Goal: Navigation & Orientation: Find specific page/section

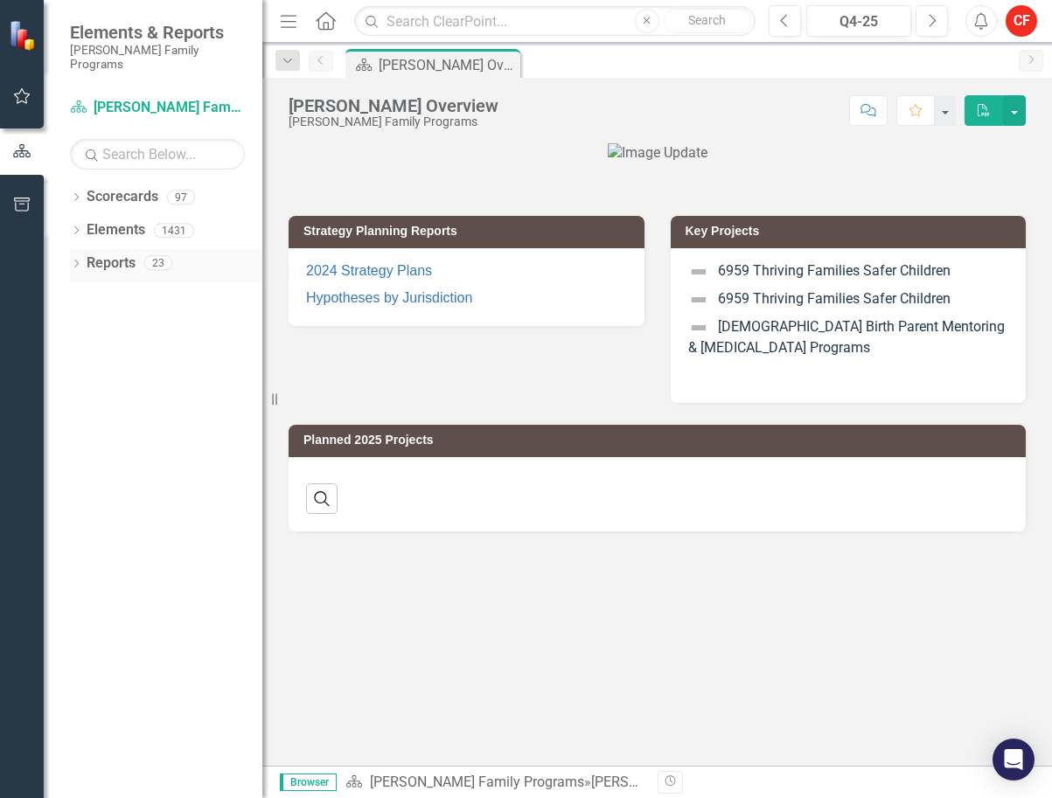
click at [79, 261] on icon "Dropdown" at bounding box center [76, 266] width 12 height 10
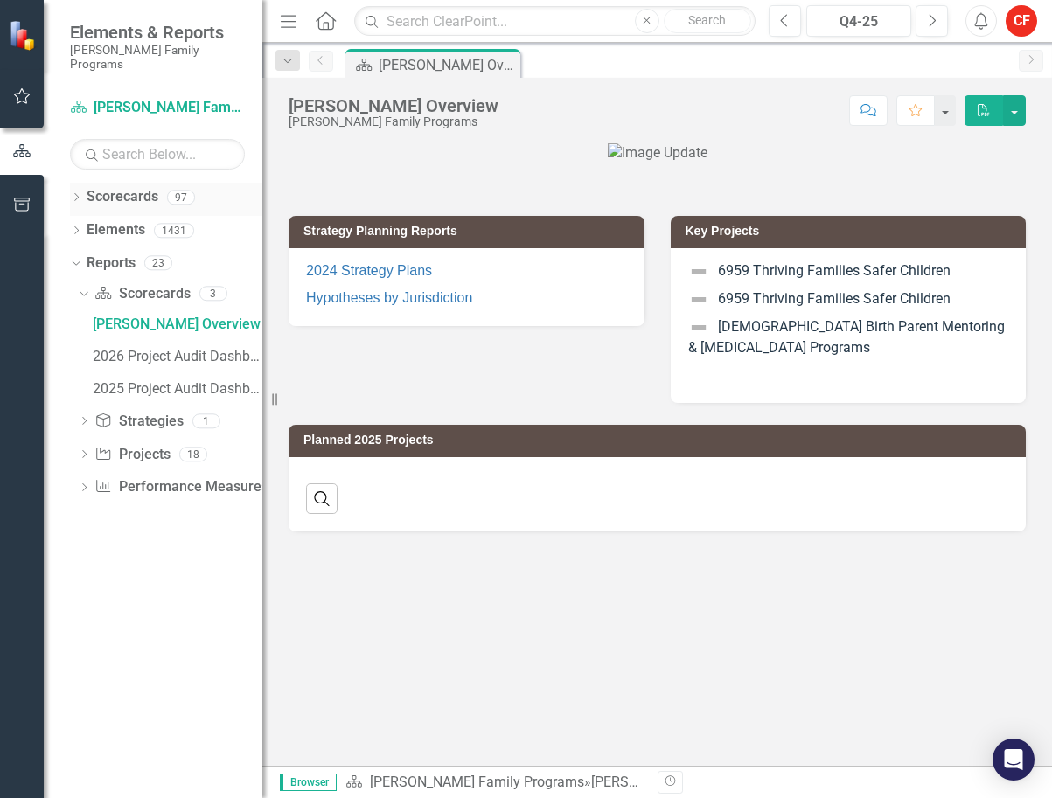
click at [74, 194] on icon "Dropdown" at bounding box center [76, 199] width 12 height 10
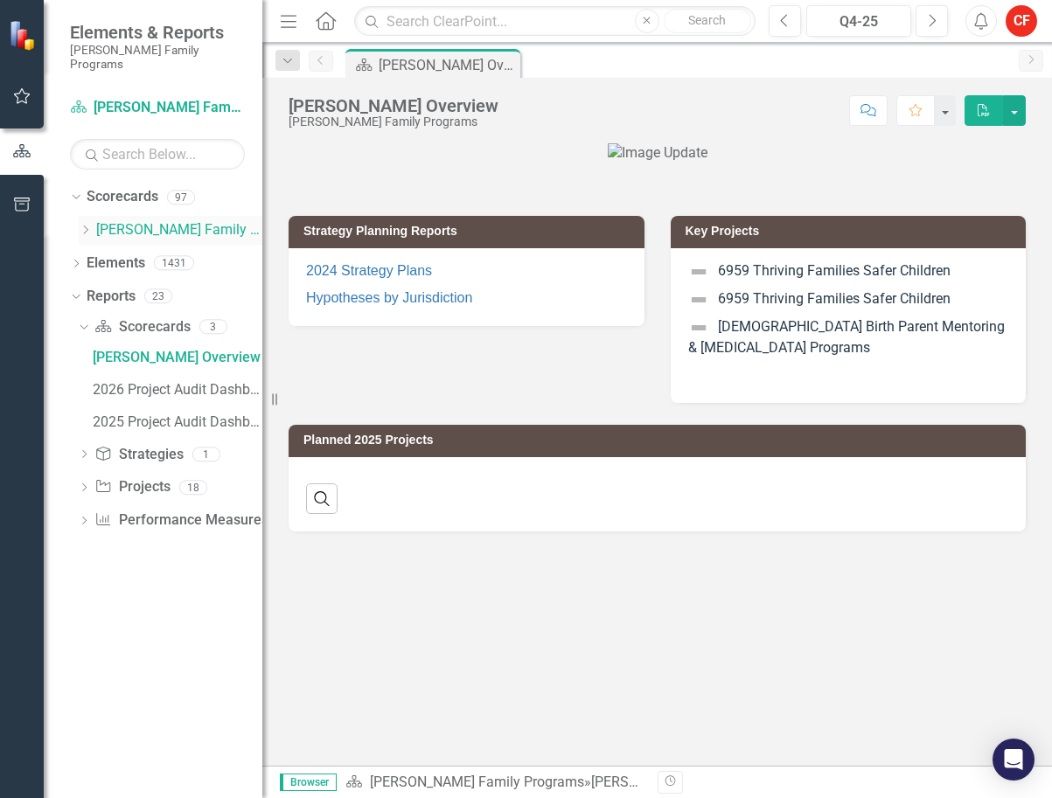
click at [90, 225] on icon "Dropdown" at bounding box center [85, 230] width 13 height 10
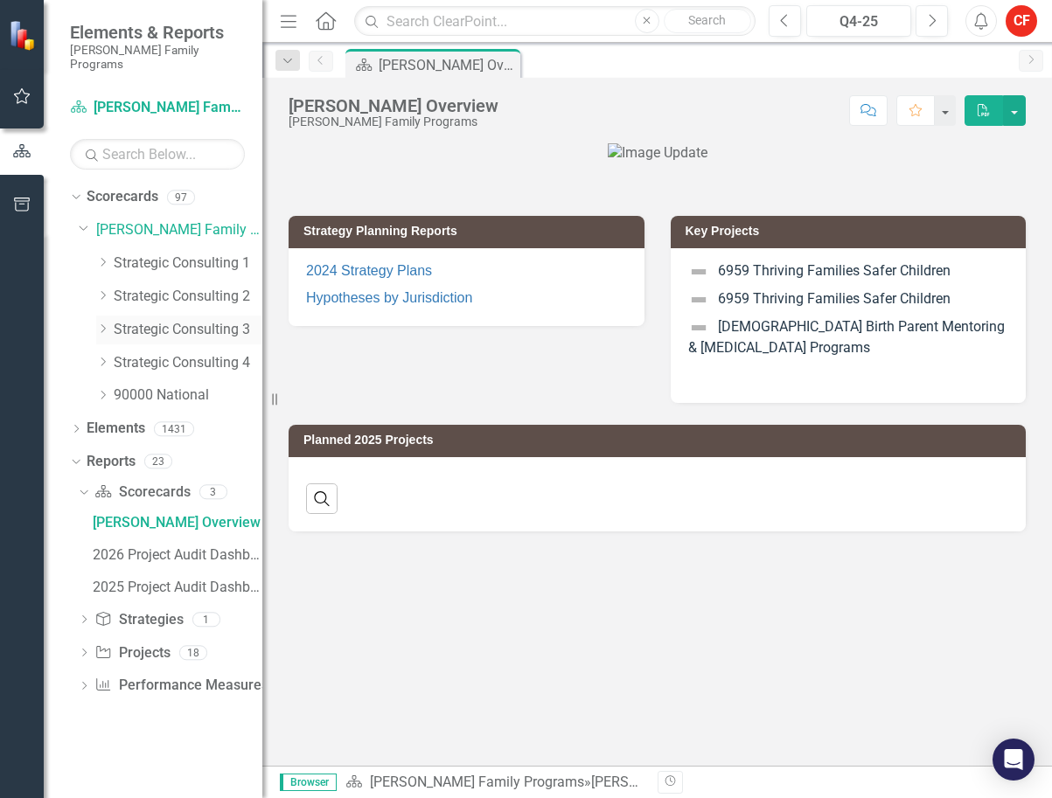
click at [101, 324] on icon "Dropdown" at bounding box center [102, 329] width 13 height 10
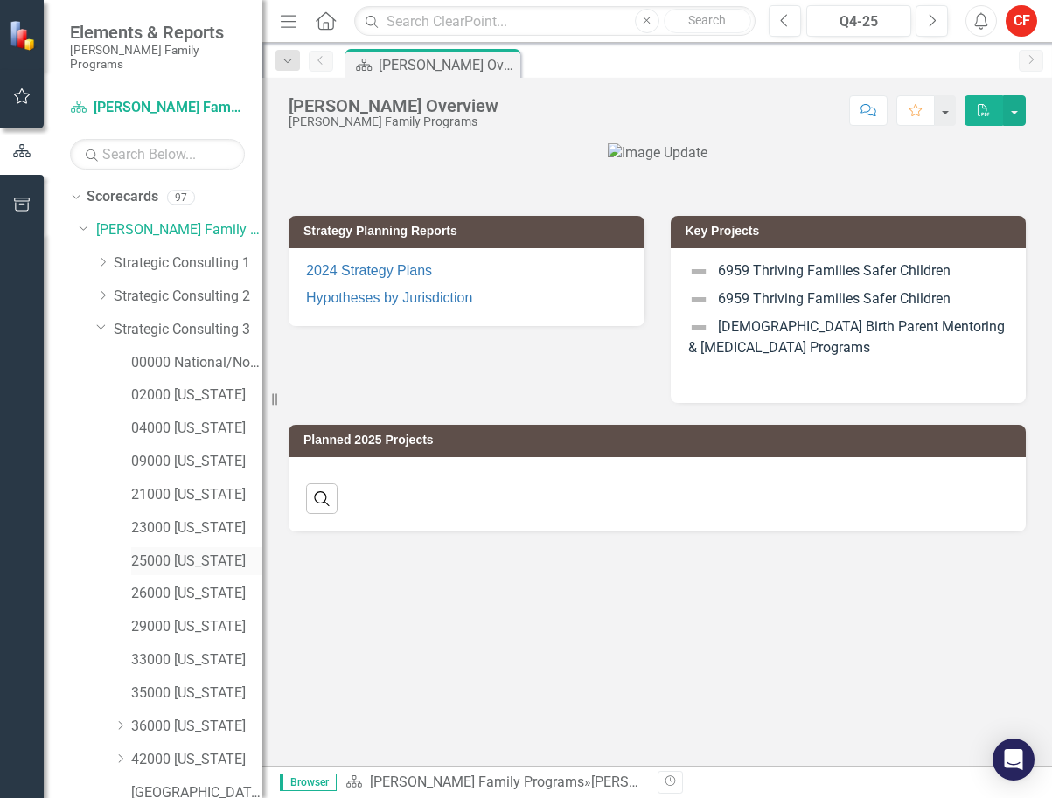
scroll to position [175, 0]
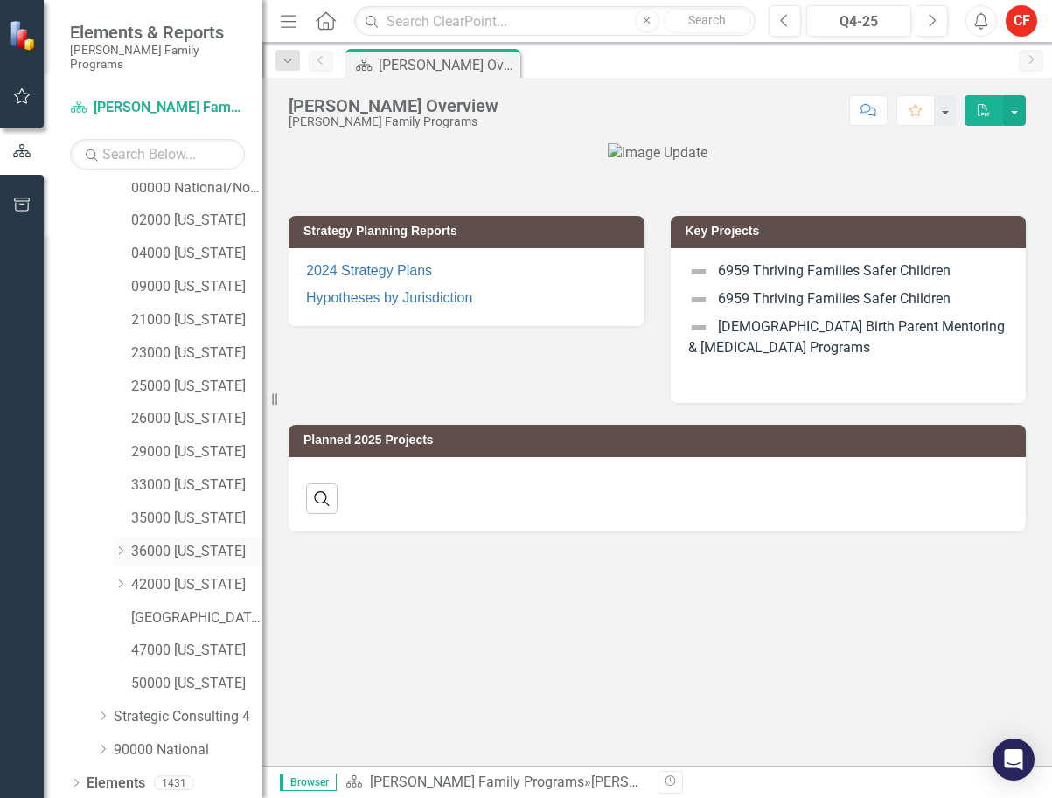
click at [145, 542] on link "36000 [US_STATE]" at bounding box center [196, 552] width 131 height 20
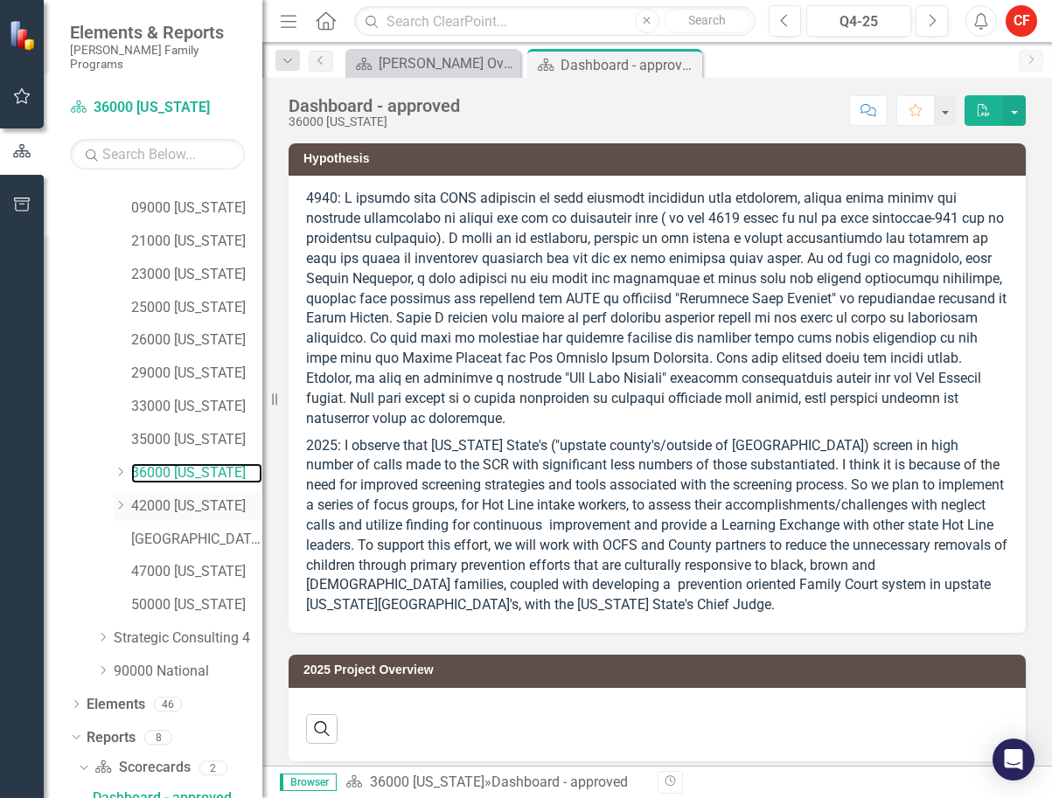
scroll to position [415, 0]
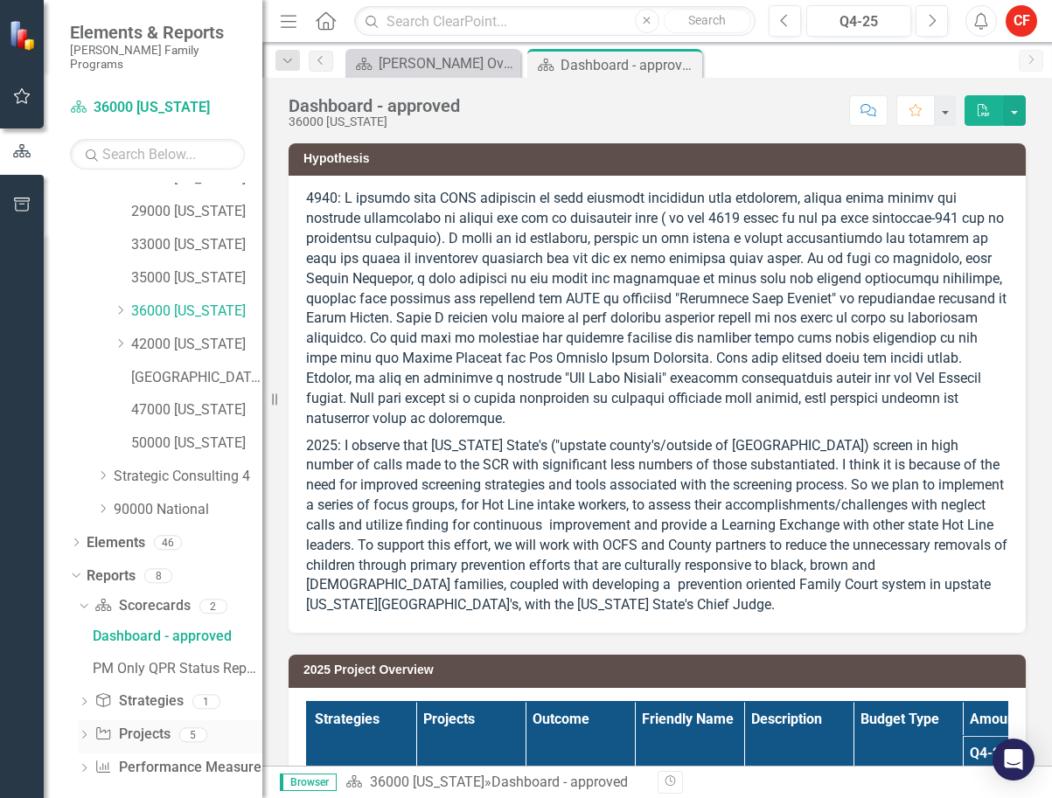
click at [83, 732] on icon "Dropdown" at bounding box center [84, 737] width 12 height 10
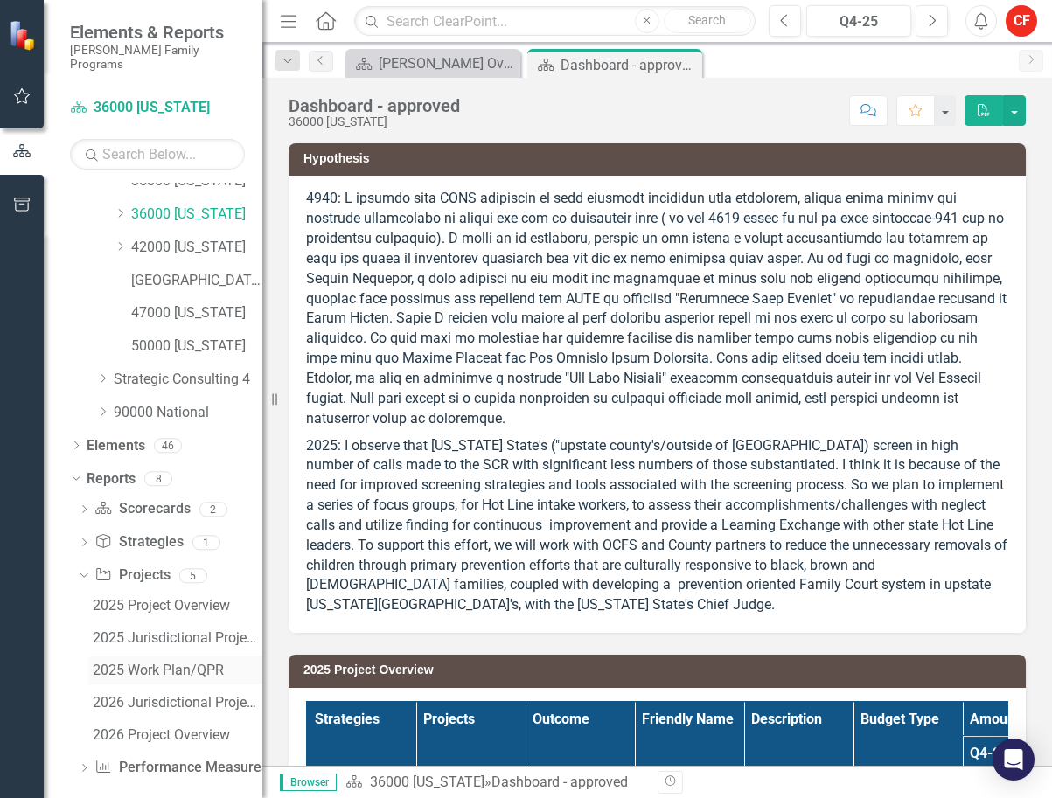
click at [121, 663] on div "2025 Work Plan/QPR" at bounding box center [178, 671] width 170 height 16
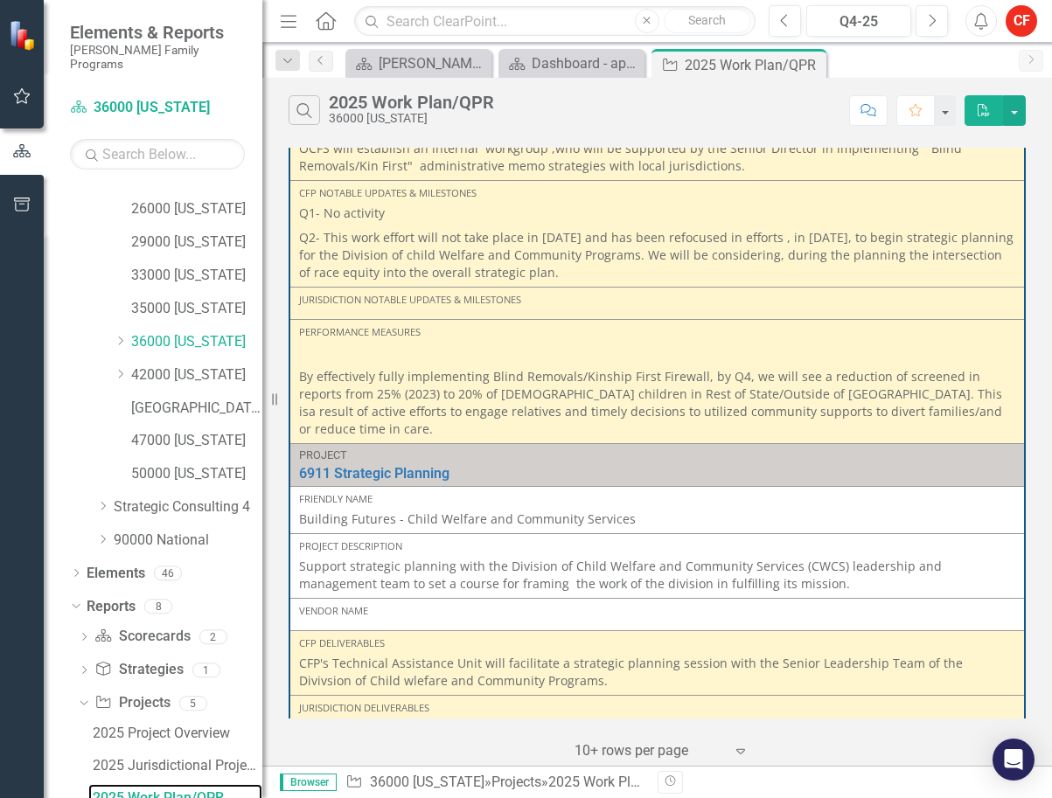
scroll to position [699, 0]
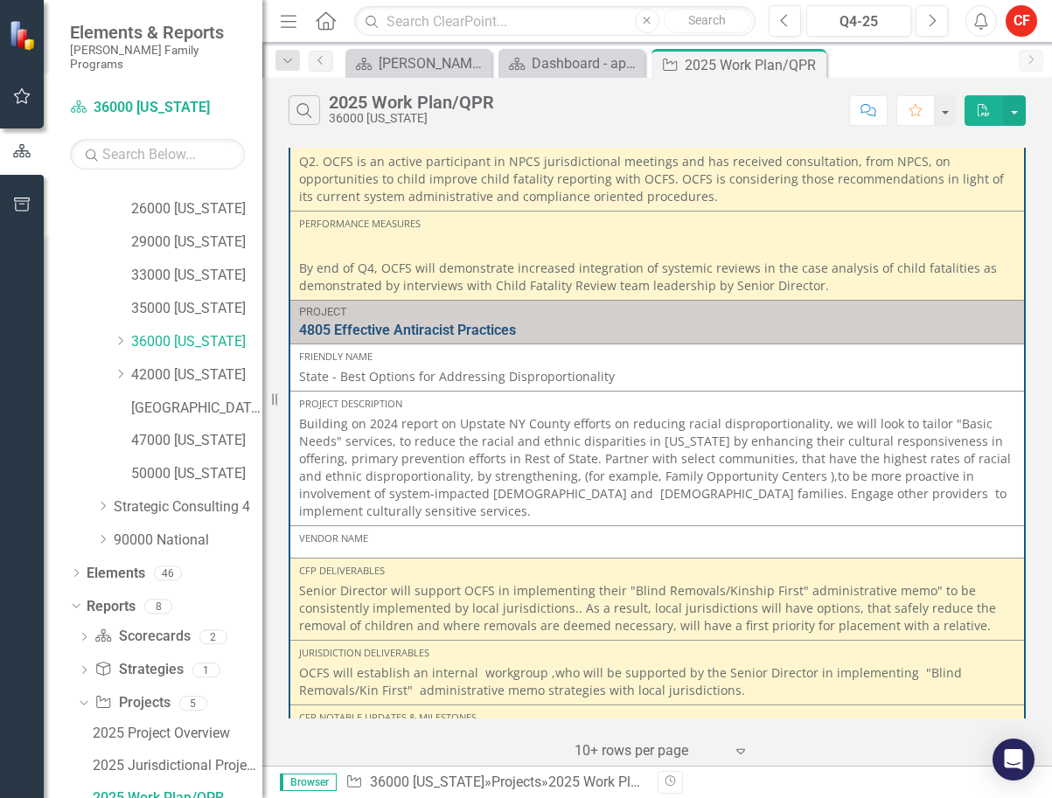
click at [399, 323] on link "4805 Effective Antiracist Practices" at bounding box center [657, 331] width 716 height 16
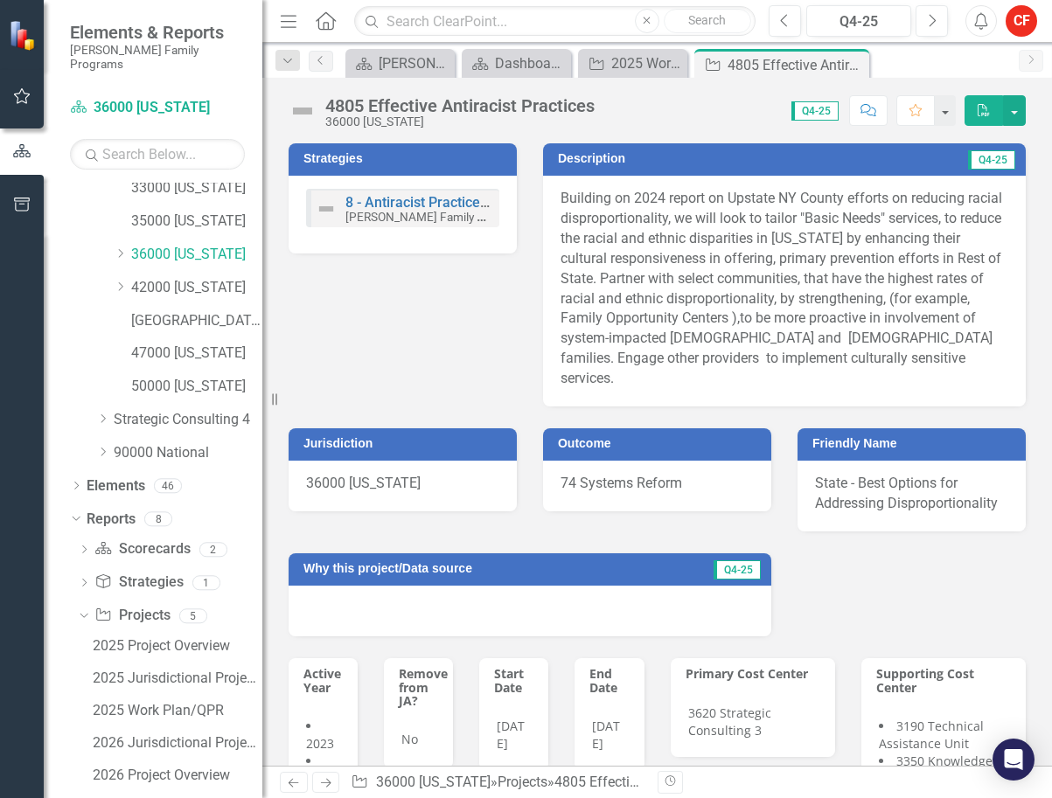
scroll to position [512, 0]
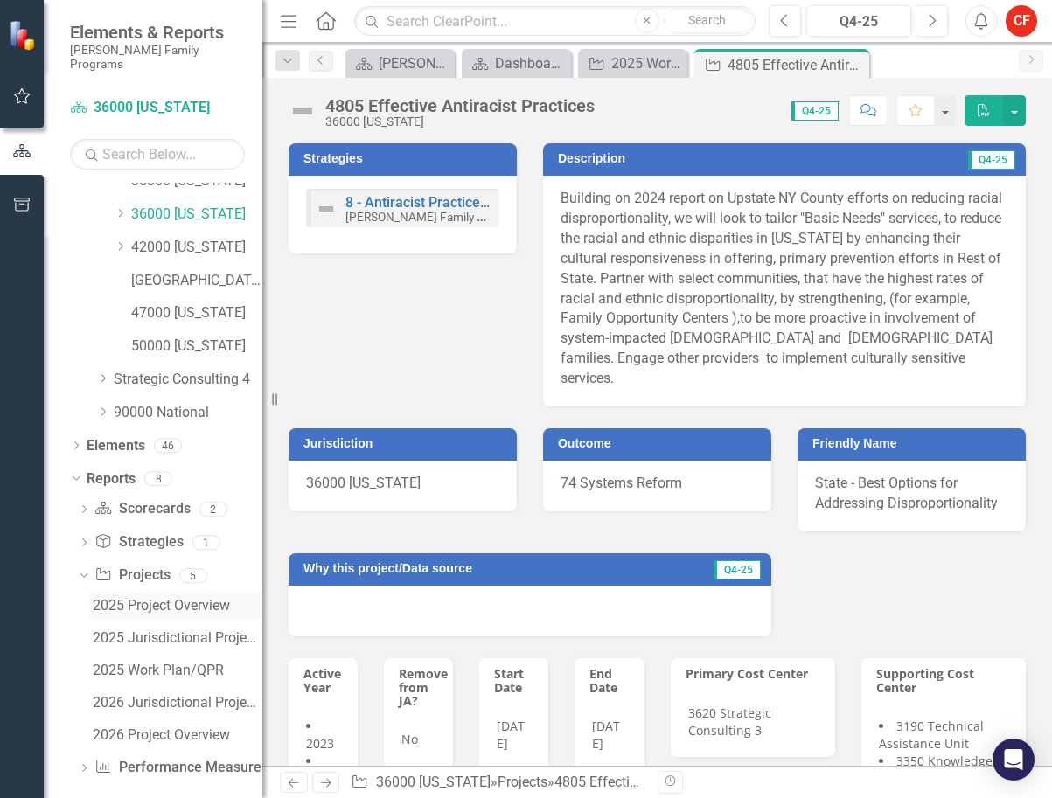
click at [153, 598] on div "2025 Project Overview" at bounding box center [178, 606] width 170 height 16
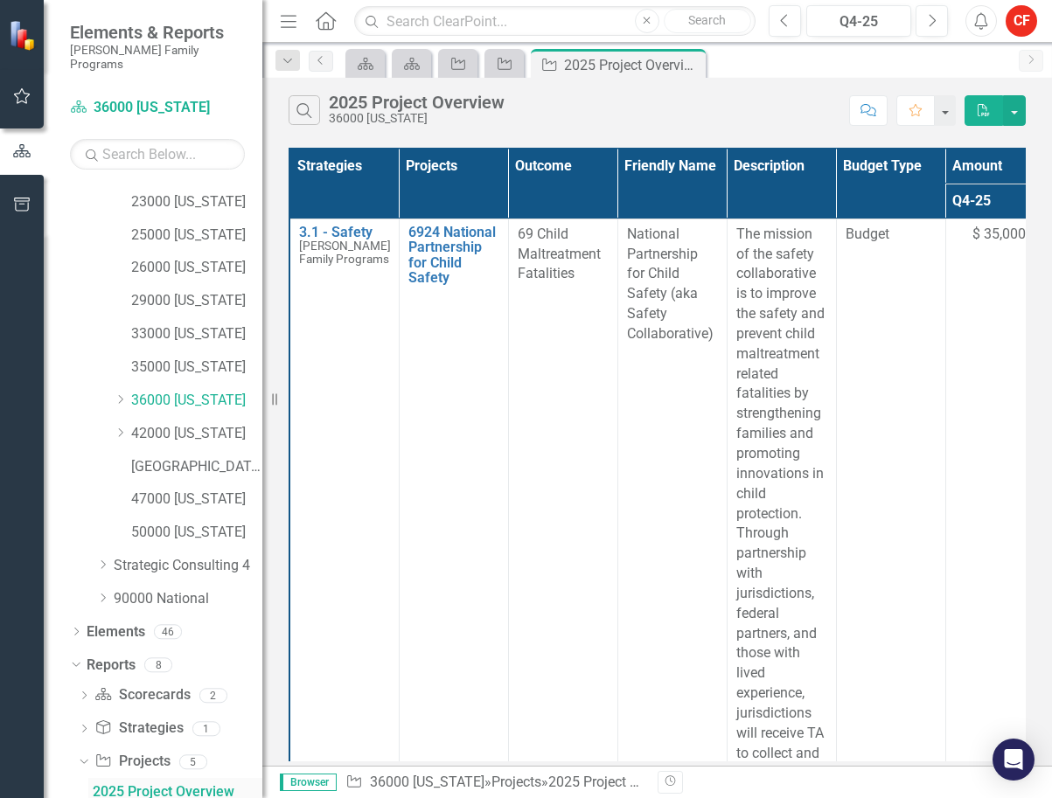
scroll to position [320, 0]
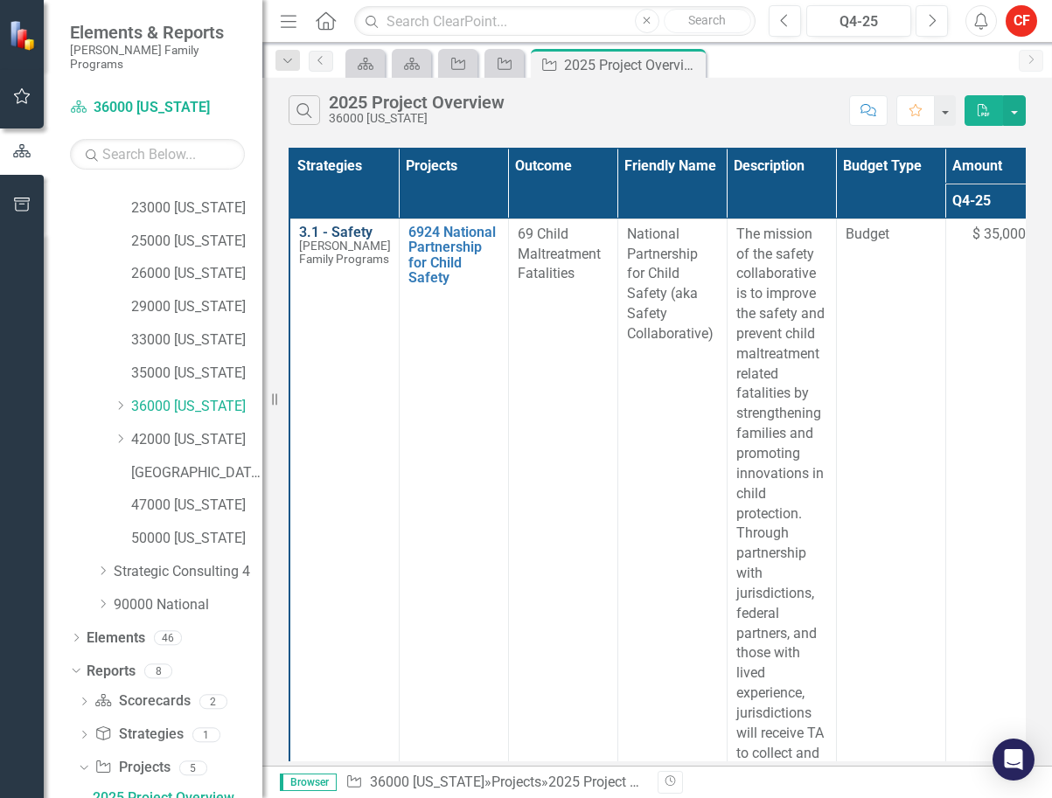
click at [340, 235] on link "3.1 - Safety" at bounding box center [345, 233] width 92 height 16
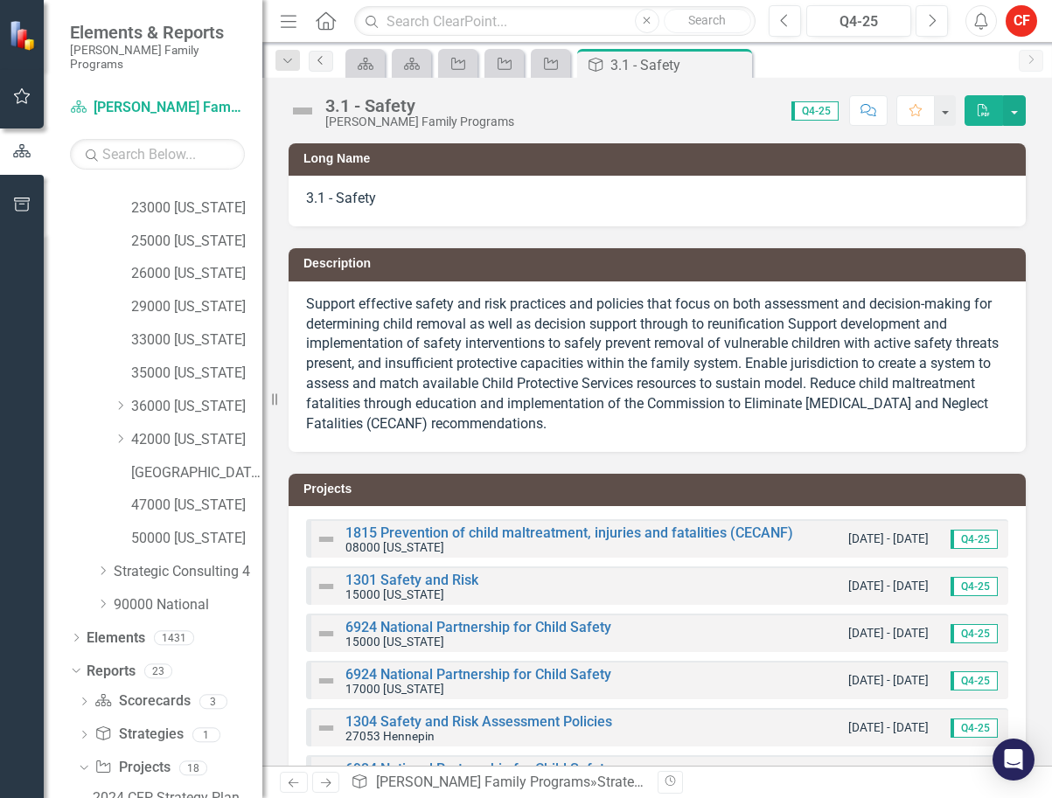
click at [319, 60] on icon "Previous" at bounding box center [321, 60] width 14 height 10
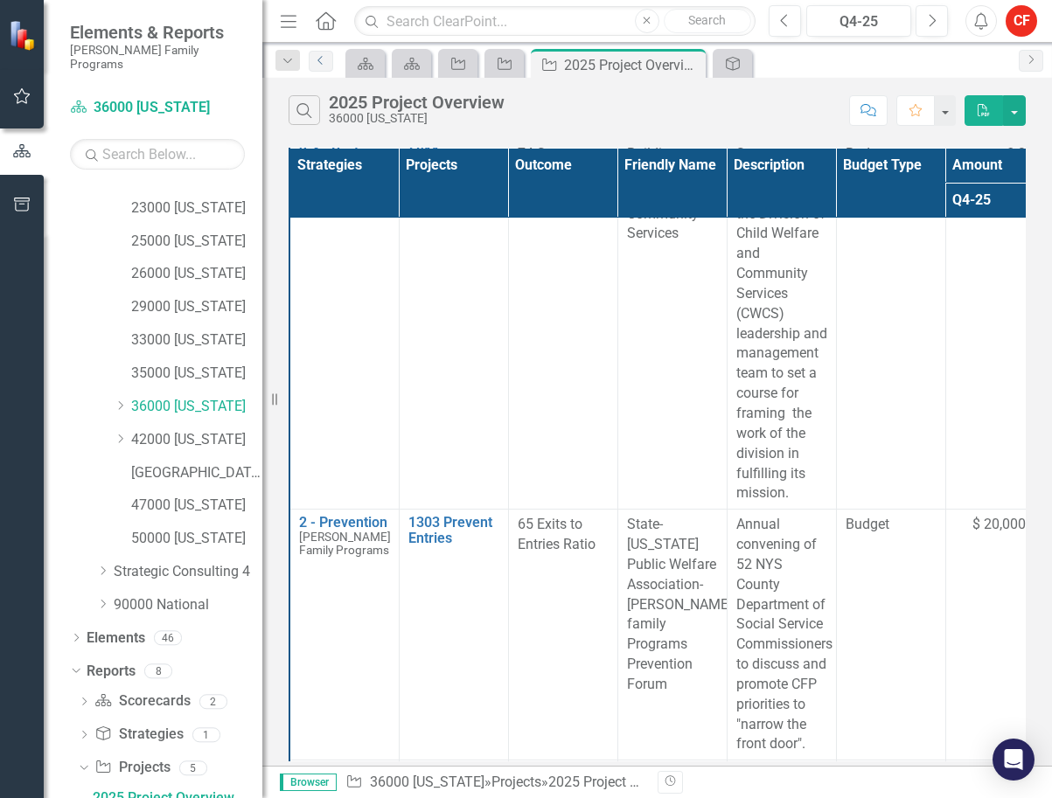
scroll to position [2273, 0]
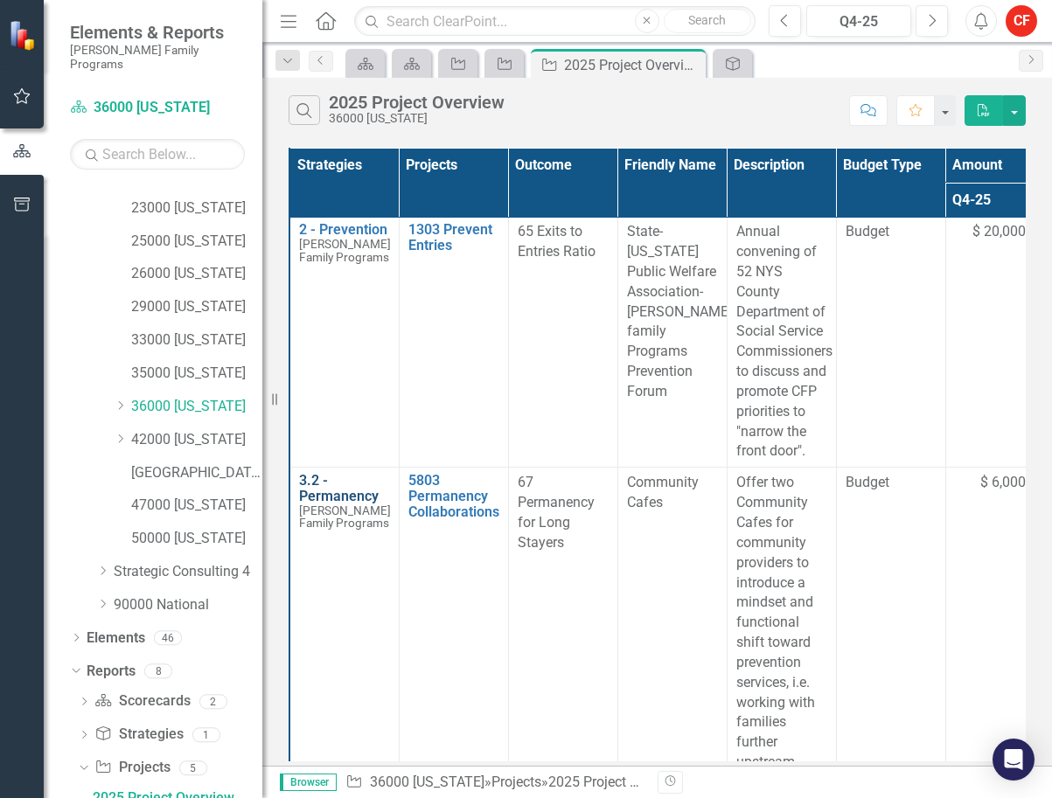
click at [338, 488] on link "3.2 - Permanency" at bounding box center [345, 488] width 92 height 31
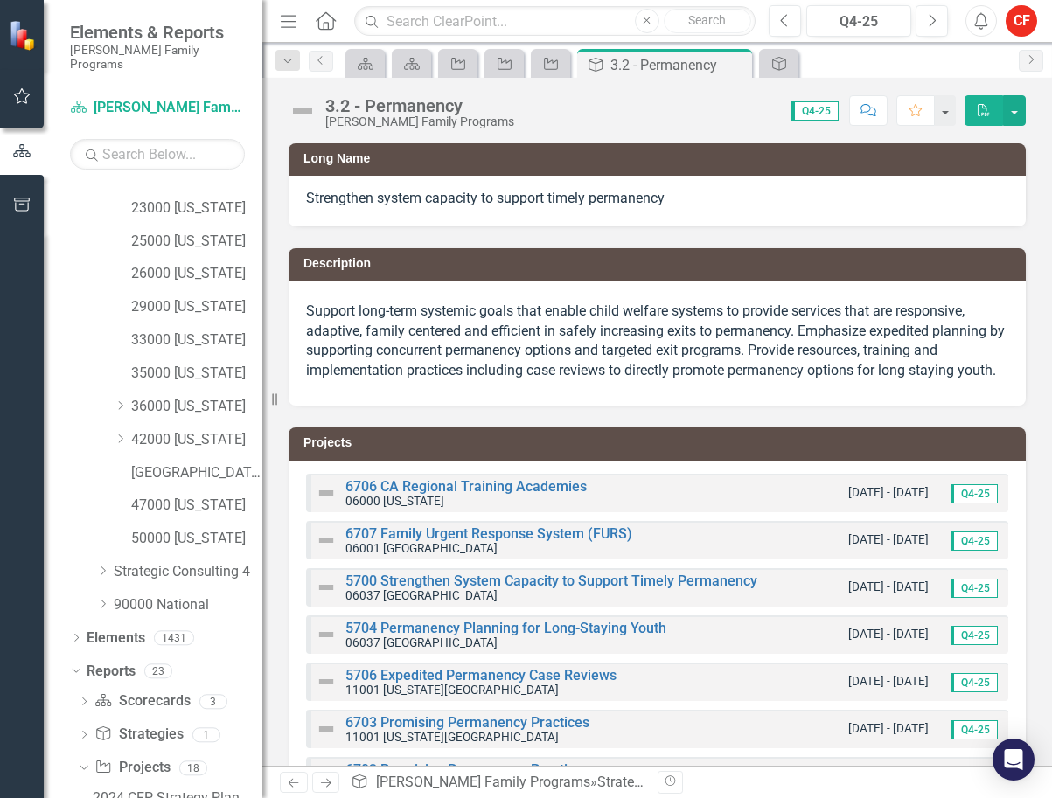
drag, startPoint x: 511, startPoint y: 449, endPoint x: 452, endPoint y: 452, distance: 58.6
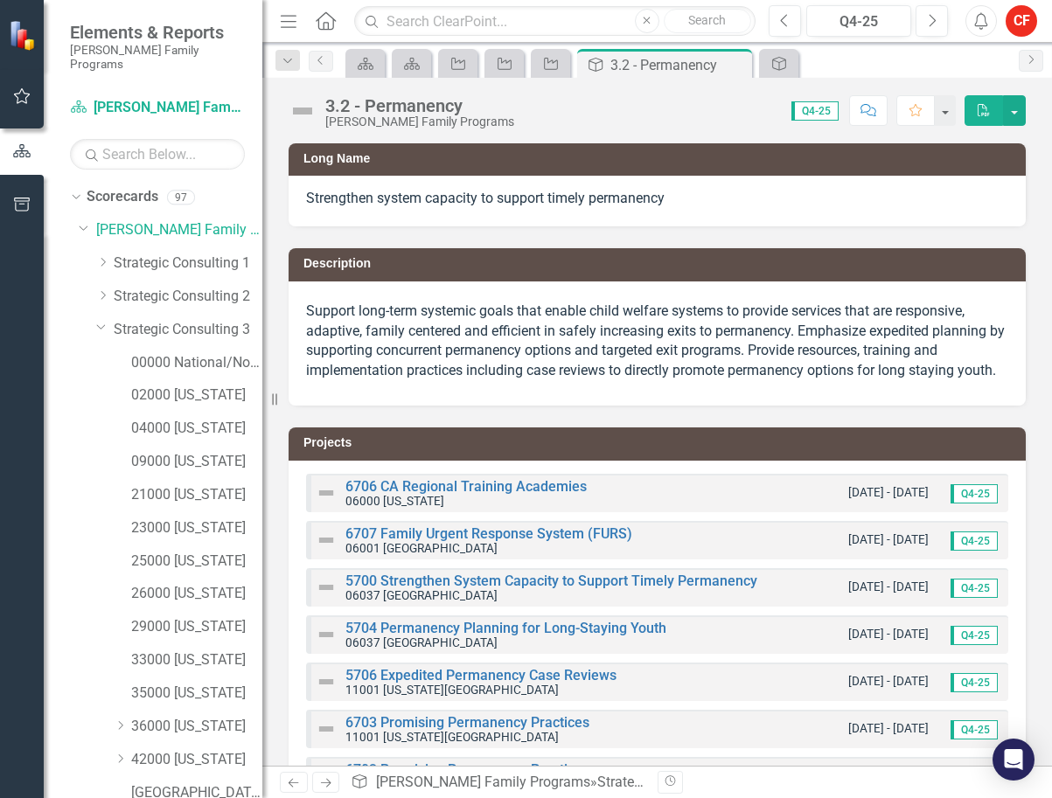
click at [818, 110] on span "Q4-25" at bounding box center [814, 110] width 47 height 19
